Goal: Use online tool/utility

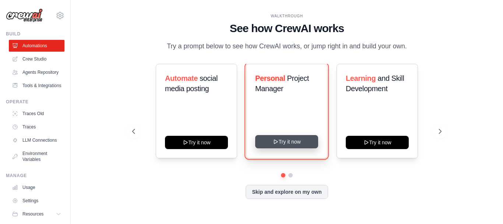
click at [290, 142] on button "Try it now" at bounding box center [286, 141] width 63 height 13
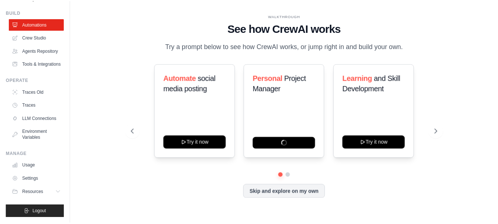
scroll to position [39, 0]
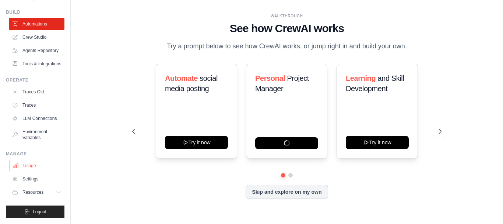
click at [33, 170] on link "Usage" at bounding box center [38, 166] width 56 height 12
